Goal: Task Accomplishment & Management: Manage account settings

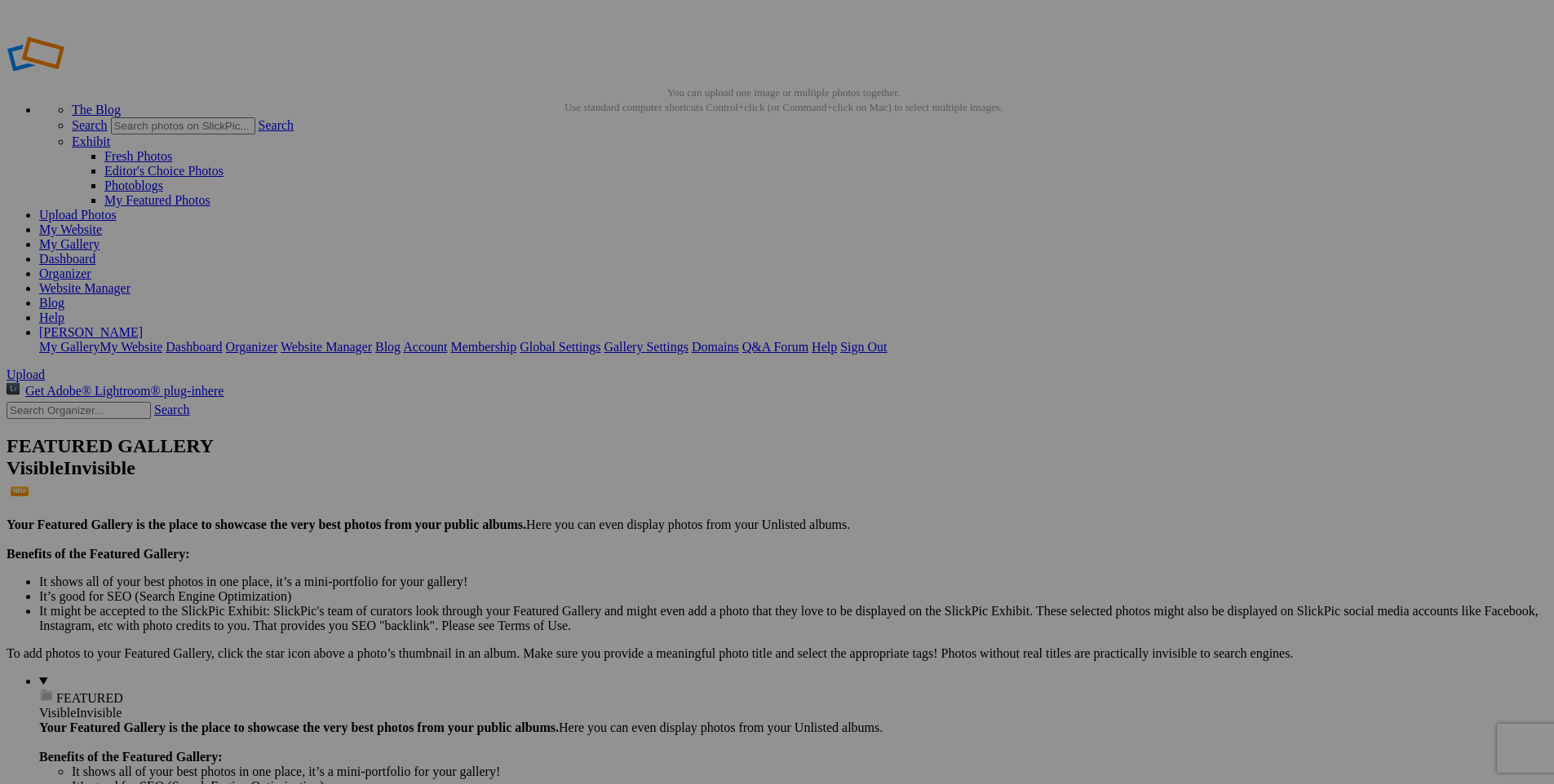
drag, startPoint x: 429, startPoint y: 221, endPoint x: 127, endPoint y: 143, distance: 311.9
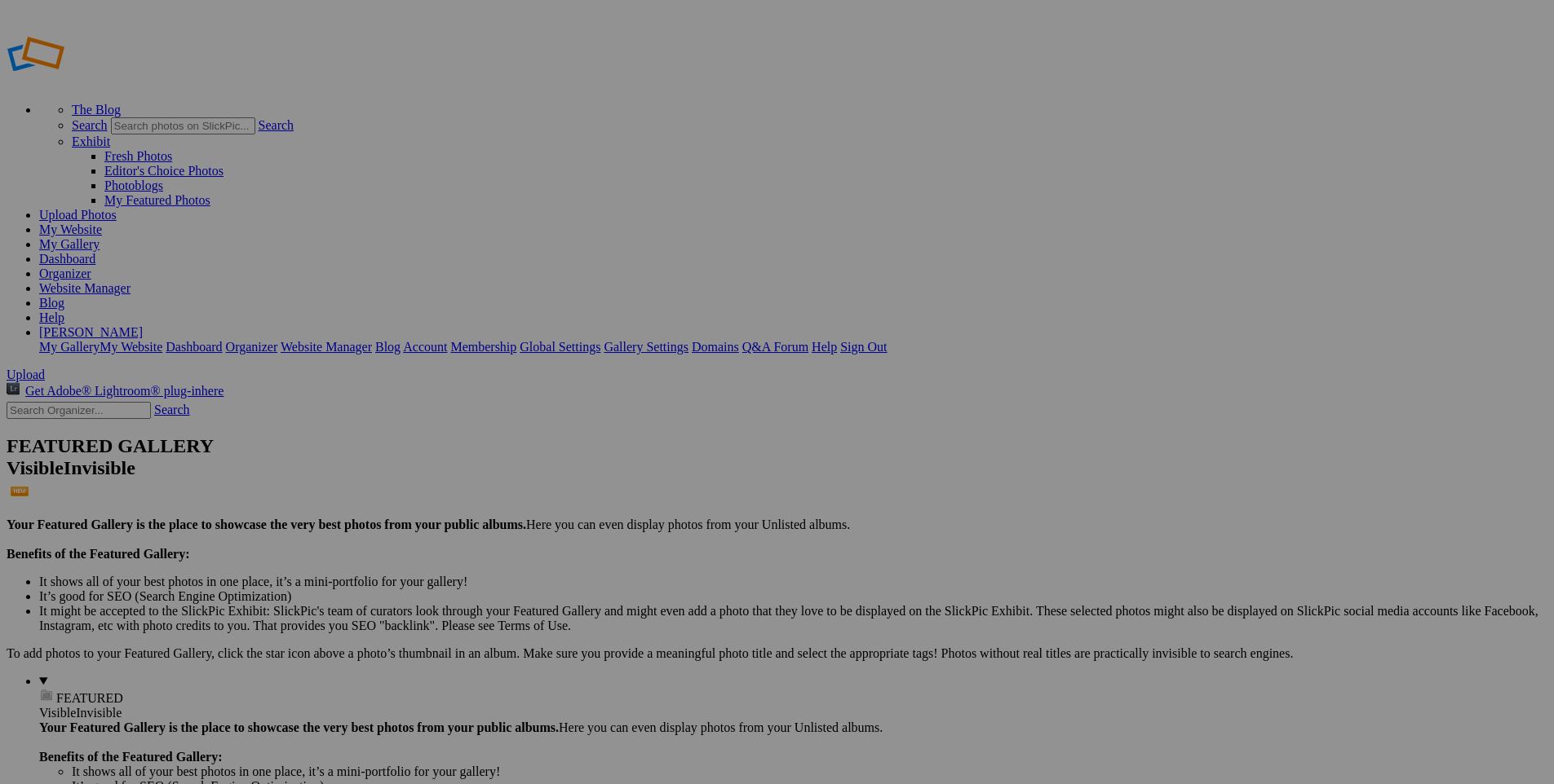
drag, startPoint x: 304, startPoint y: 427, endPoint x: 80, endPoint y: 578, distance: 270.1
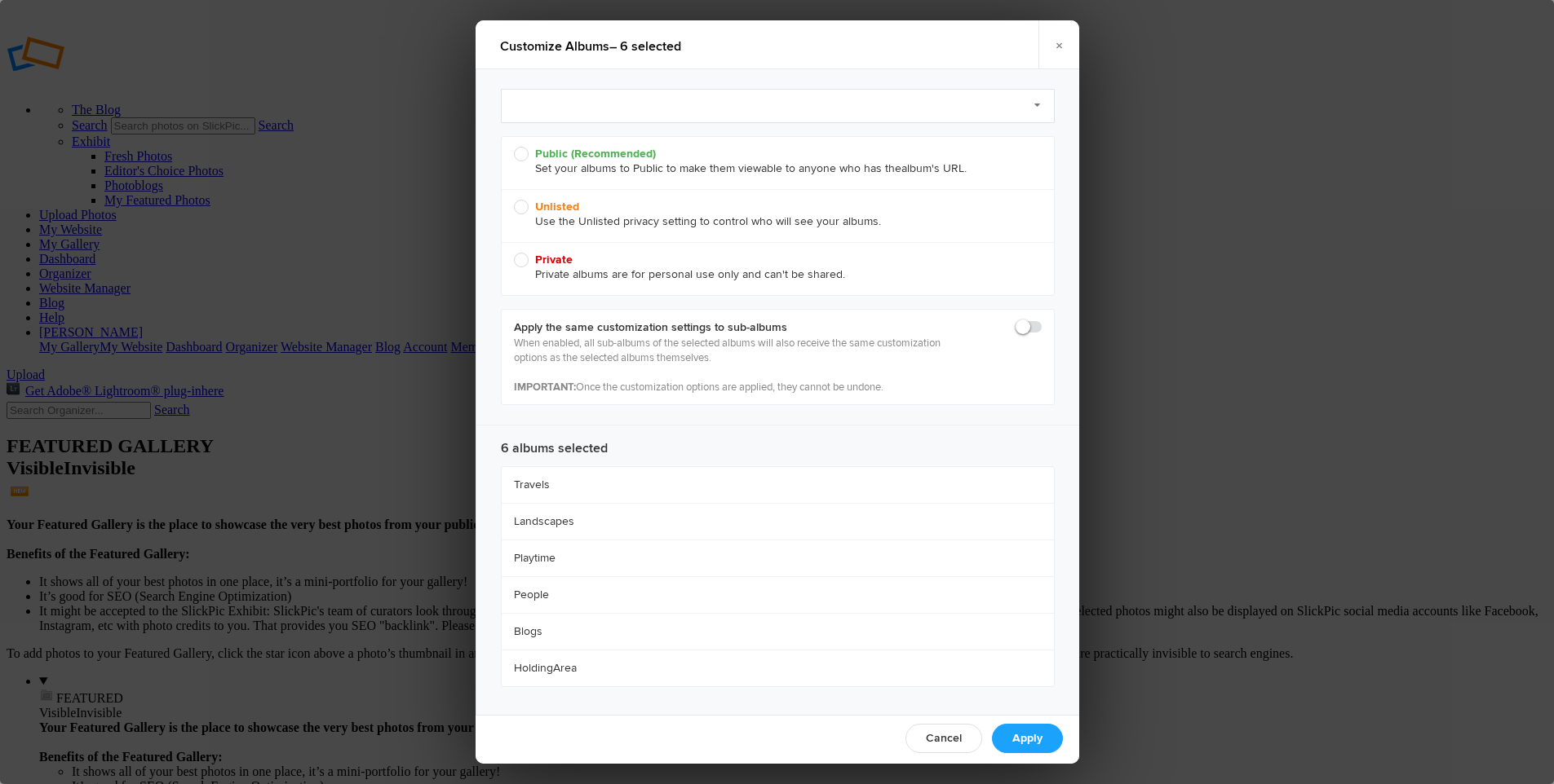
radio input "true"
click at [564, 108] on link "Select Preset to Apply (optional)" at bounding box center [777, 106] width 554 height 35
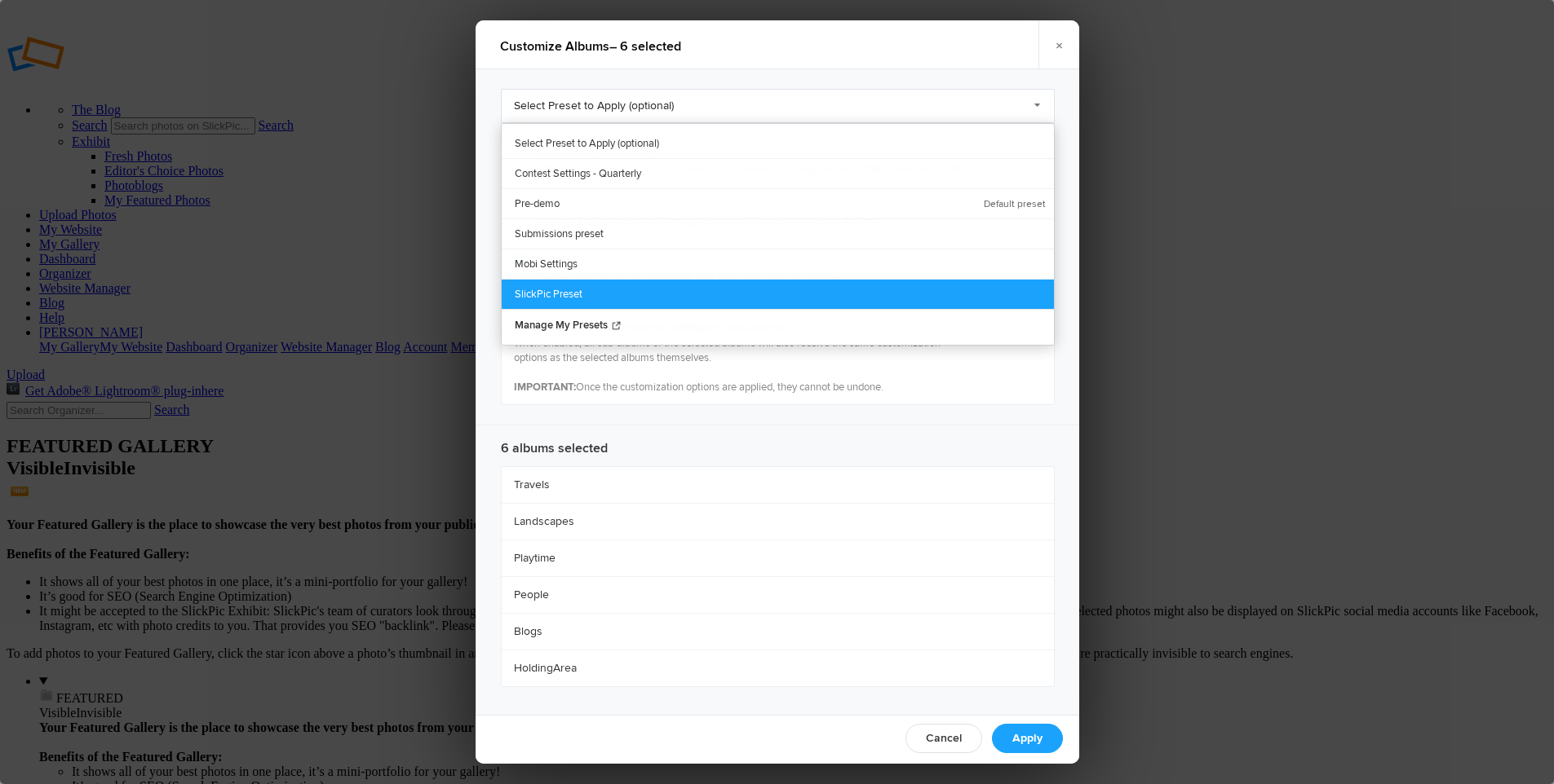
click at [569, 288] on link "SlickPic Preset" at bounding box center [777, 294] width 553 height 30
radio input "true"
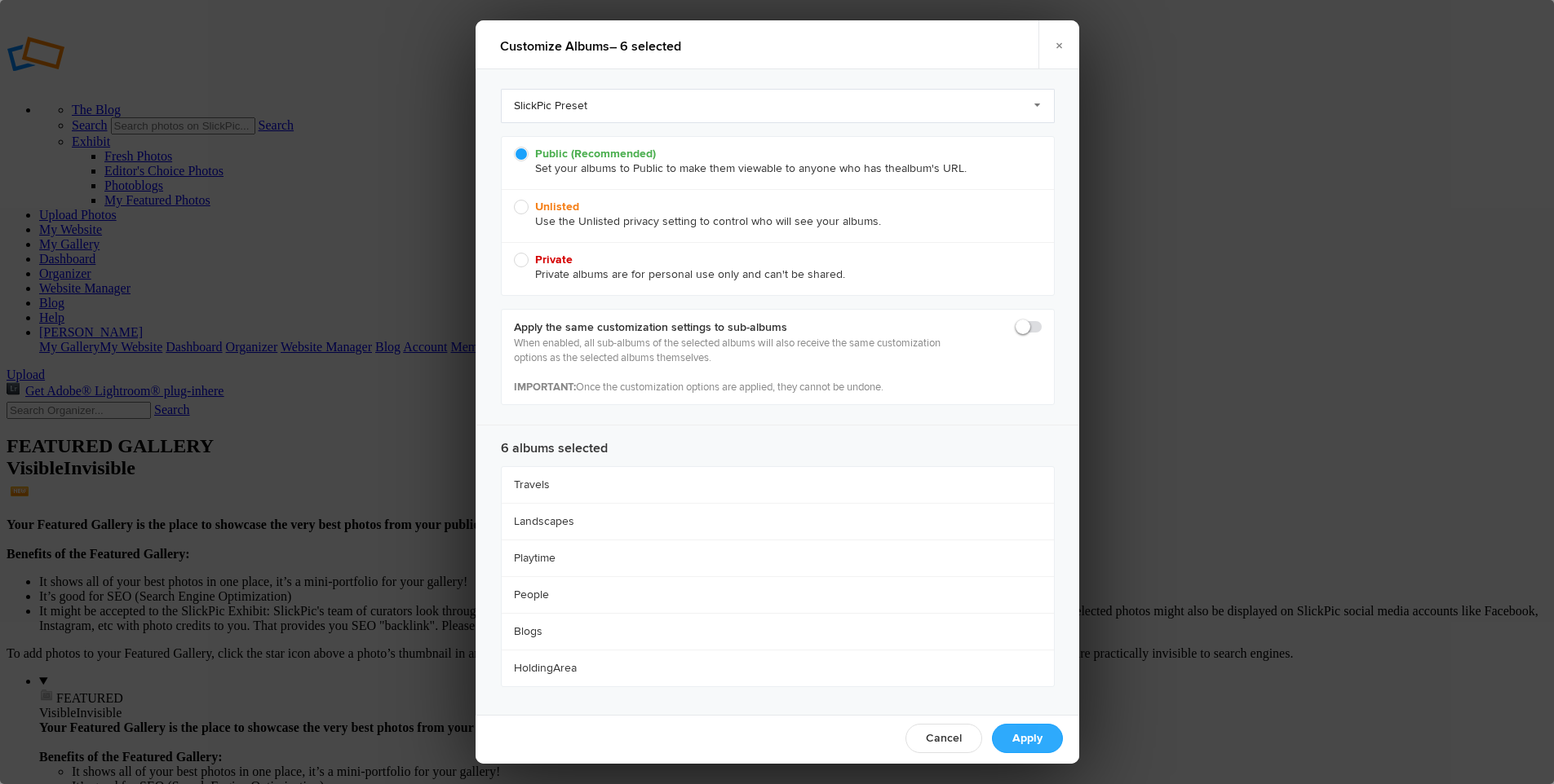
click at [1032, 742] on link "Apply" at bounding box center [1027, 739] width 71 height 29
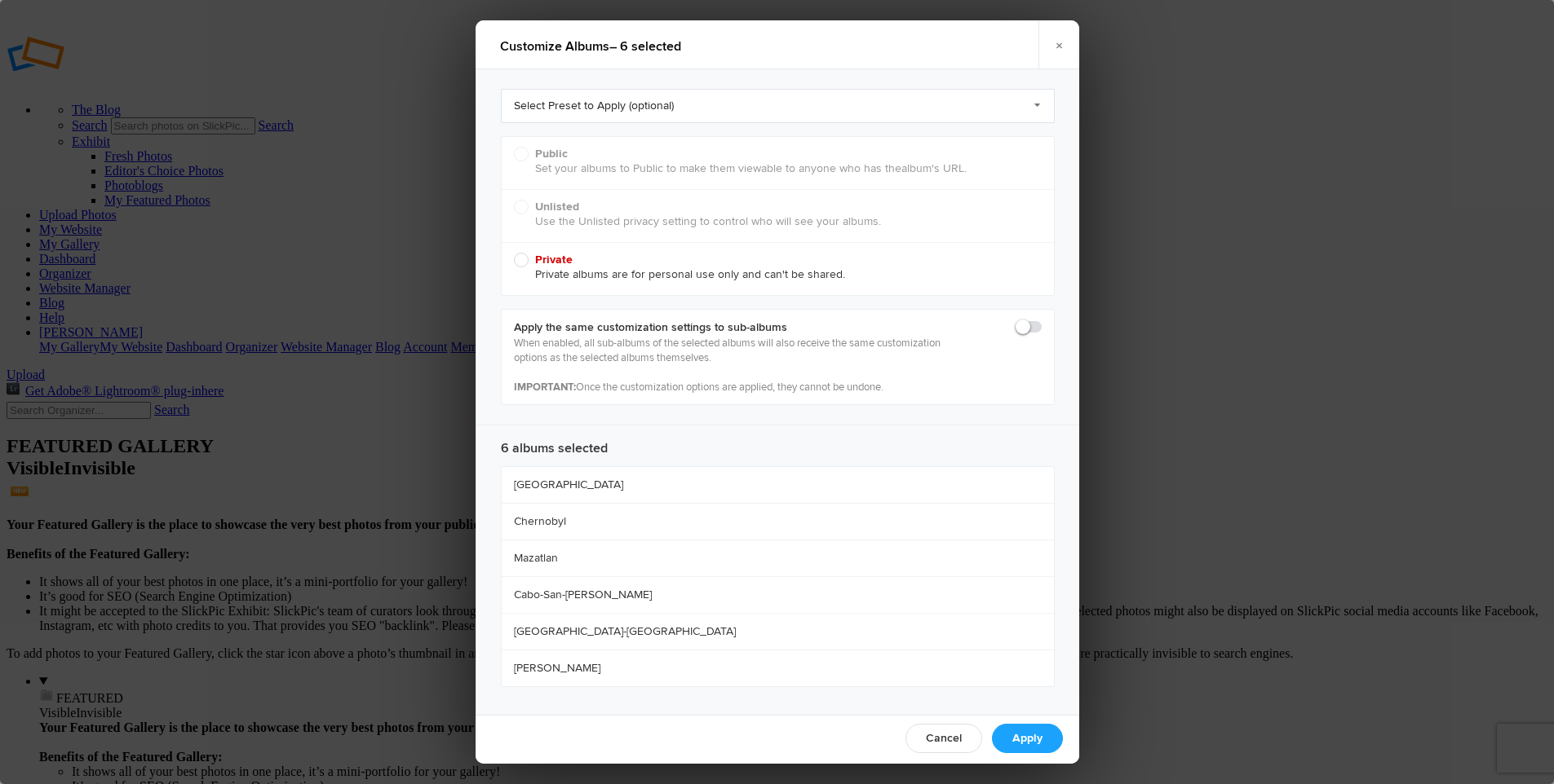
radio input "true"
click at [559, 108] on link "Select Preset to Apply (optional)" at bounding box center [777, 106] width 554 height 35
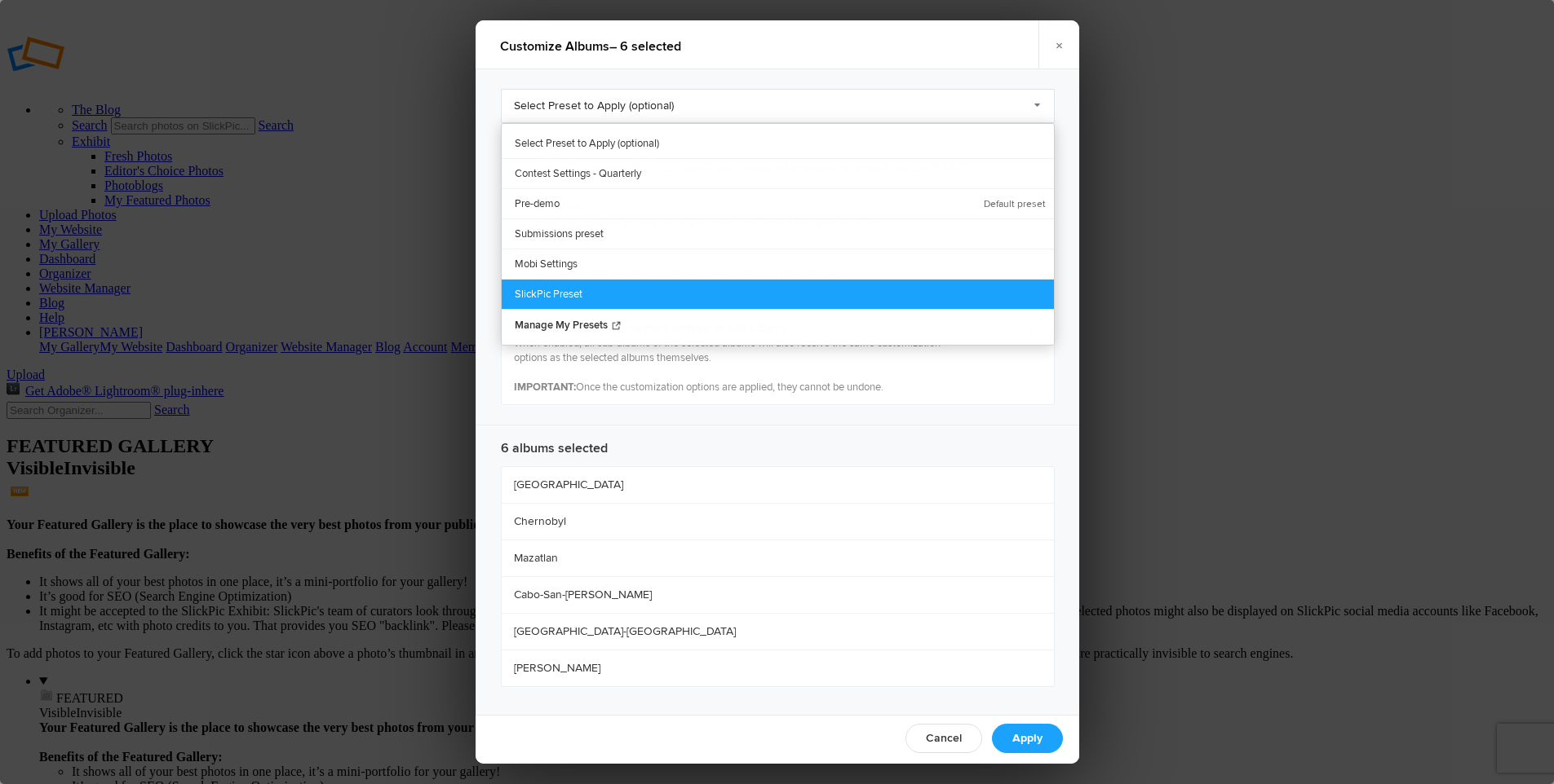
click at [570, 294] on link "SlickPic Preset" at bounding box center [777, 294] width 553 height 30
radio input "true"
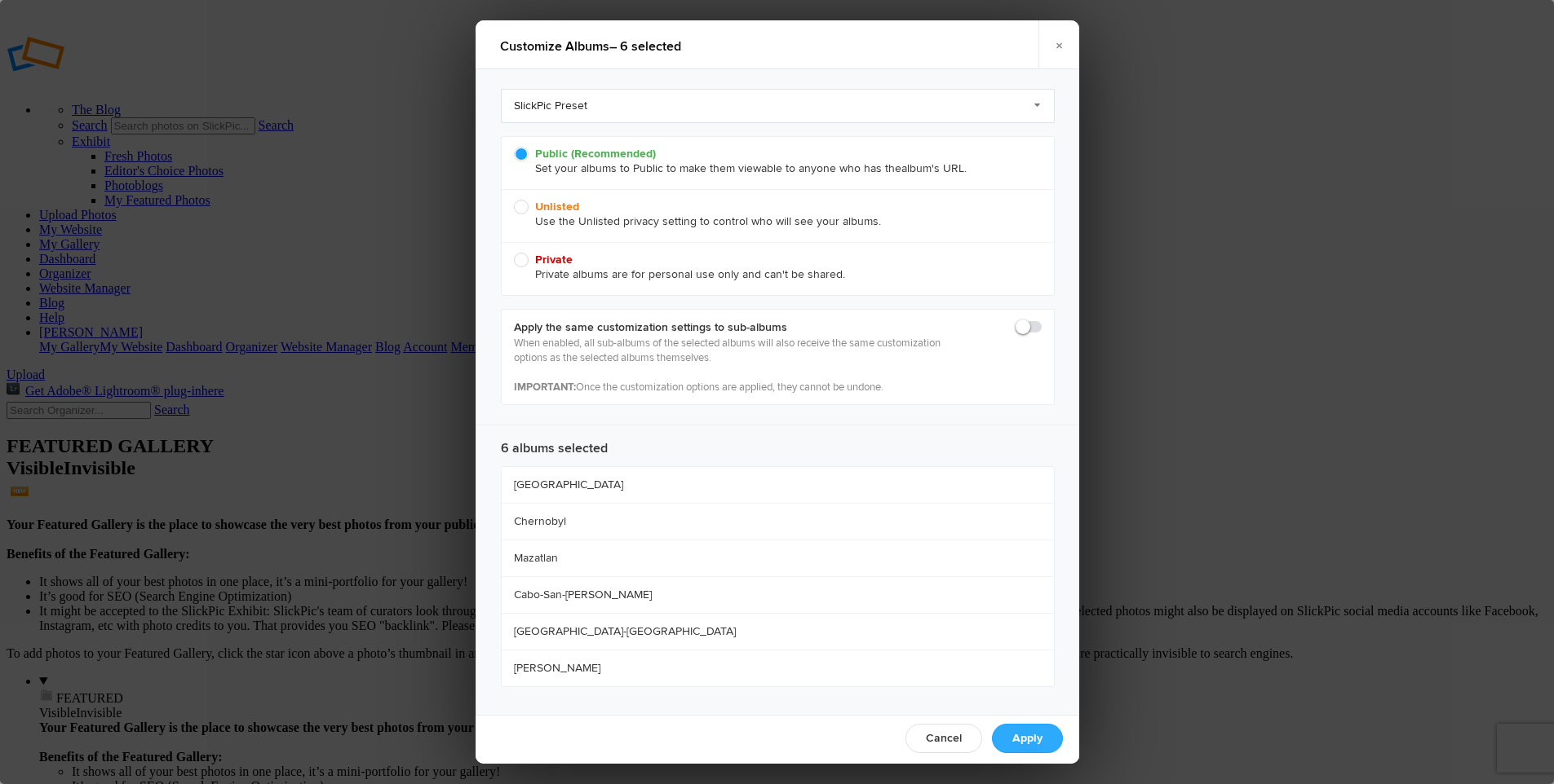
click at [1028, 725] on link "Apply" at bounding box center [1027, 739] width 71 height 29
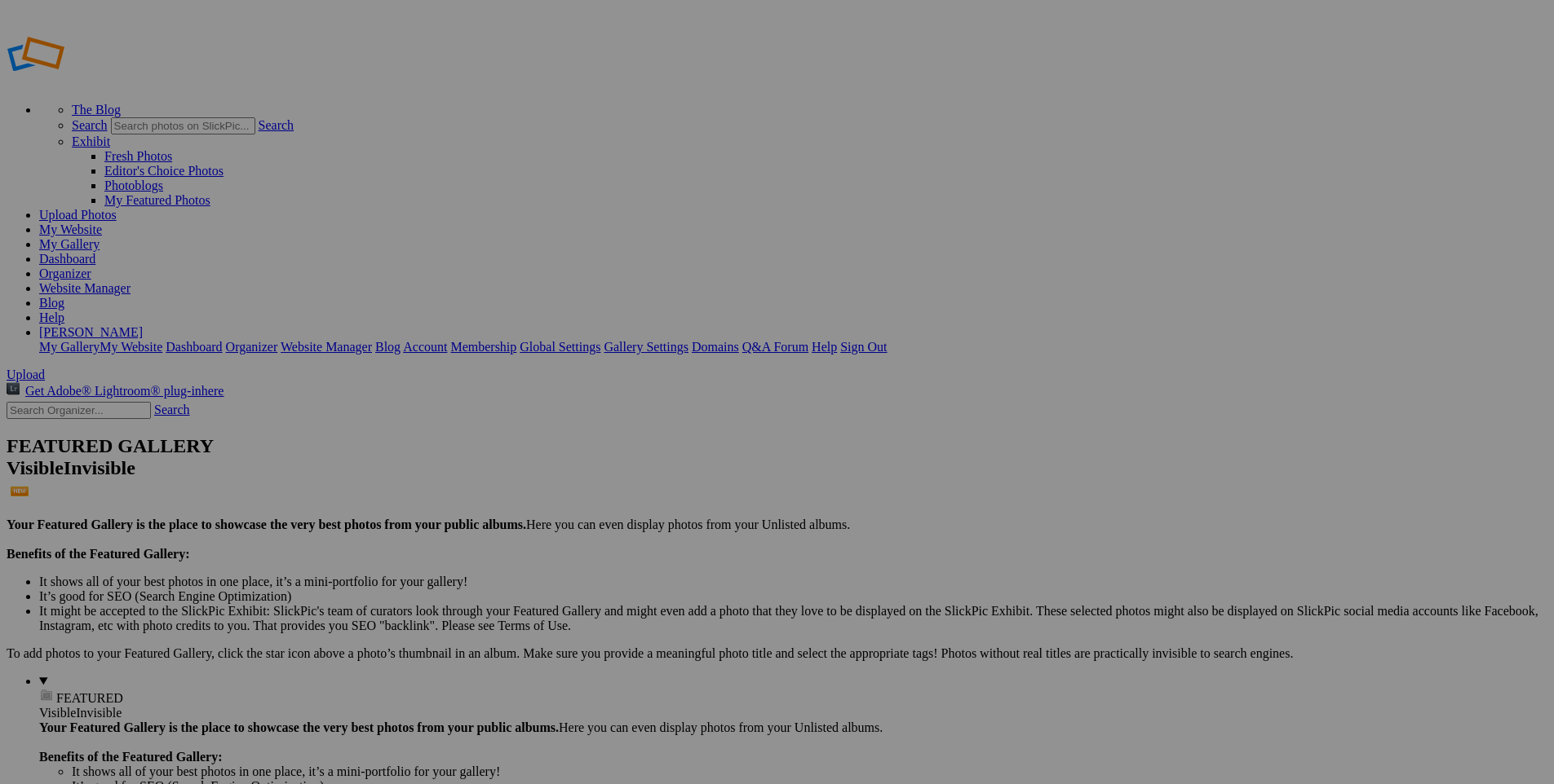
drag, startPoint x: 300, startPoint y: 220, endPoint x: 86, endPoint y: 142, distance: 227.8
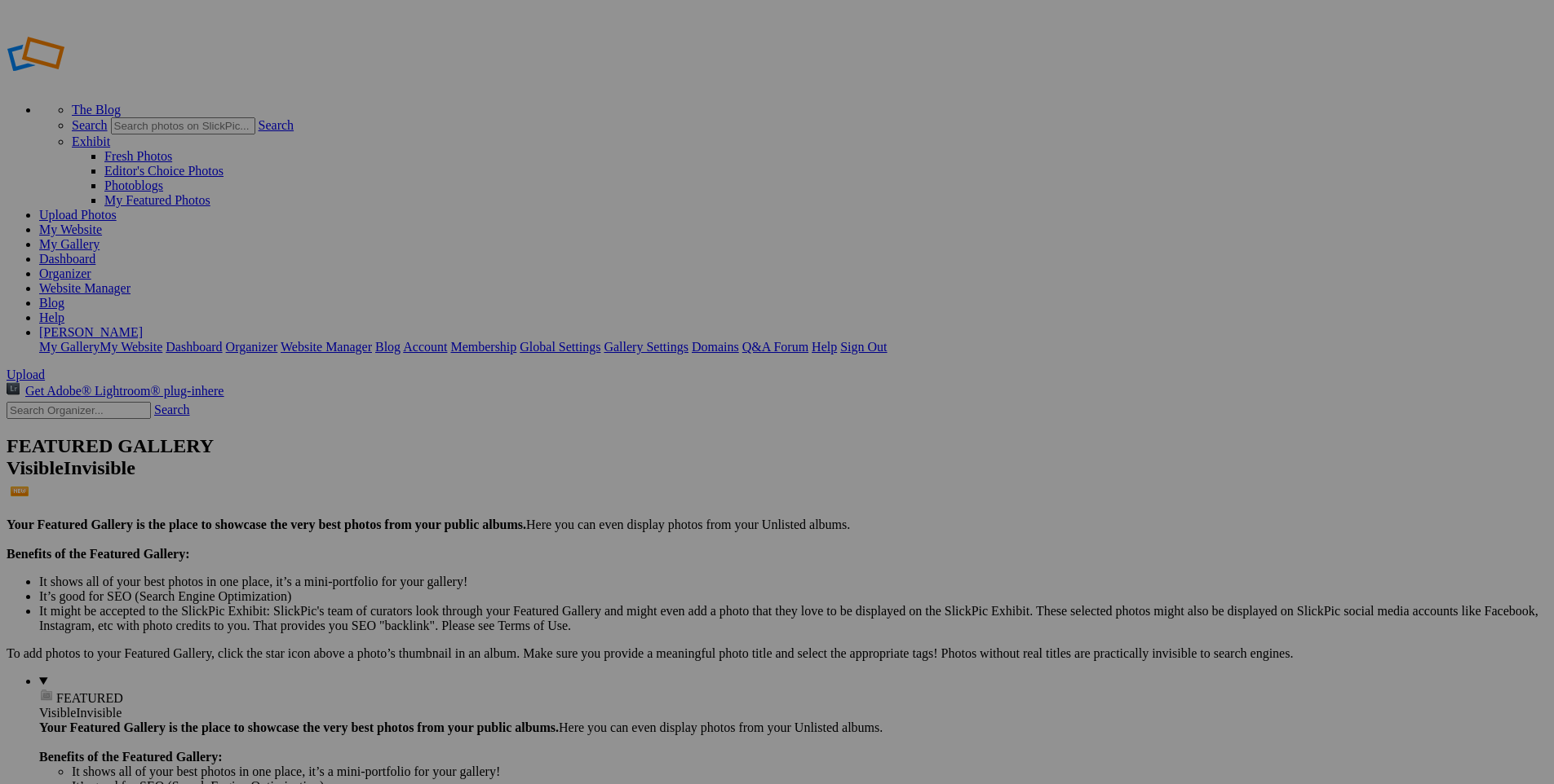
drag, startPoint x: 1026, startPoint y: 235, endPoint x: 61, endPoint y: 558, distance: 1017.6
